Goal: Find specific fact: Find specific fact

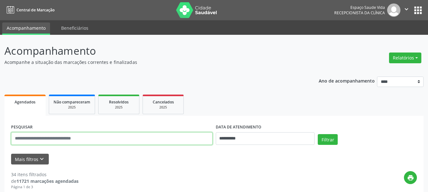
click at [55, 137] on input "text" at bounding box center [112, 139] width 202 height 13
paste input "**********"
type input "**********"
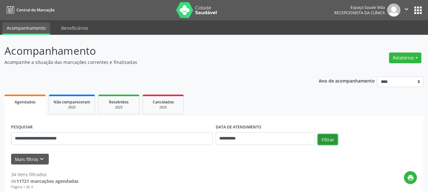
click at [323, 139] on button "Filtrar" at bounding box center [328, 139] width 20 height 11
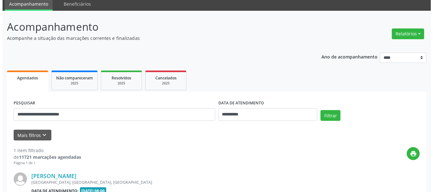
scroll to position [88, 0]
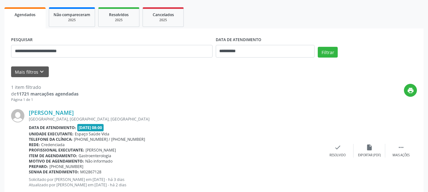
click at [54, 117] on div "[GEOGRAPHIC_DATA], [GEOGRAPHIC_DATA], [GEOGRAPHIC_DATA]" at bounding box center [175, 119] width 293 height 5
click at [57, 112] on link "[PERSON_NAME]" at bounding box center [51, 112] width 45 height 7
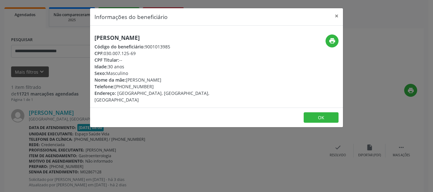
drag, startPoint x: 179, startPoint y: 37, endPoint x: 96, endPoint y: 41, distance: 83.5
click at [96, 41] on h5 "[PERSON_NAME]" at bounding box center [174, 38] width 160 height 7
drag, startPoint x: 137, startPoint y: 53, endPoint x: 119, endPoint y: 13, distance: 44.1
click at [106, 52] on div "CPF: 030.007.125-69" at bounding box center [174, 53] width 160 height 7
copy div "30.007.125-69"
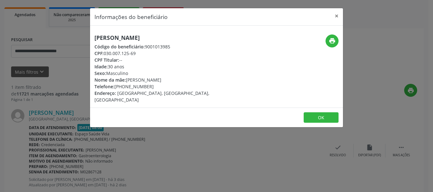
drag, startPoint x: 105, startPoint y: 54, endPoint x: 156, endPoint y: 40, distance: 52.9
click at [146, 52] on div "CPF: 030.007.125-69" at bounding box center [174, 53] width 160 height 7
copy div "030.007.125-69"
click at [335, 43] on icon "print" at bounding box center [332, 40] width 7 height 7
